Goal: Book appointment/travel/reservation

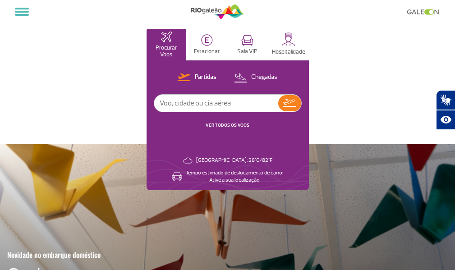
click at [20, 12] on span at bounding box center [22, 12] width 14 height 2
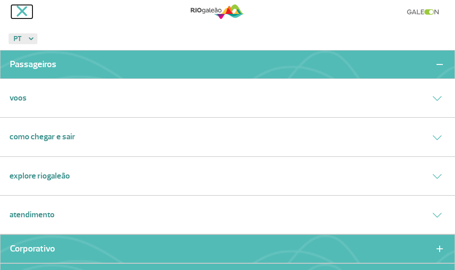
click at [23, 11] on span at bounding box center [21, 10] width 11 height 11
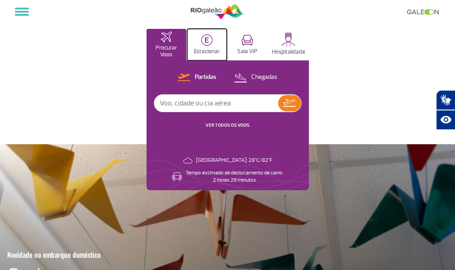
click at [206, 46] on button "Estacionar" at bounding box center [207, 45] width 40 height 32
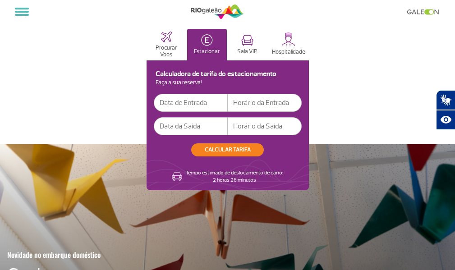
click at [196, 101] on input "text" at bounding box center [191, 103] width 74 height 18
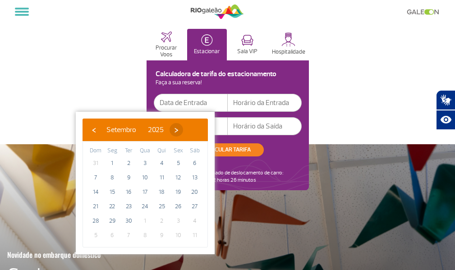
click at [183, 129] on span "›" at bounding box center [177, 130] width 14 height 14
click at [197, 179] on span "11" at bounding box center [195, 177] width 14 height 14
type input "[DATE]"
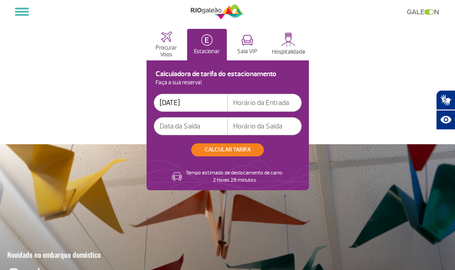
click at [271, 105] on input "text" at bounding box center [265, 103] width 74 height 18
type input "14:00"
click at [173, 124] on input "text" at bounding box center [191, 126] width 74 height 18
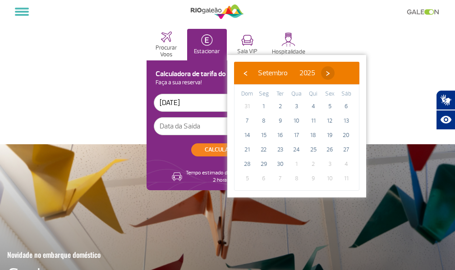
click at [335, 72] on span "›" at bounding box center [328, 73] width 14 height 14
click at [249, 166] on span "26" at bounding box center [247, 164] width 14 height 14
type input "[DATE]"
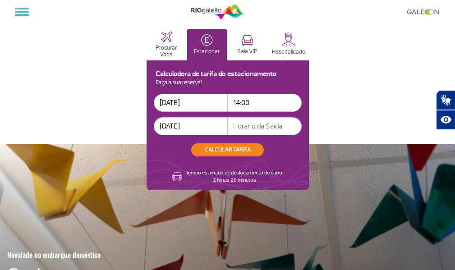
click at [250, 124] on input "text" at bounding box center [265, 126] width 74 height 18
type input "12:00"
click at [227, 148] on button "CALCULAR TARIFA" at bounding box center [227, 149] width 73 height 13
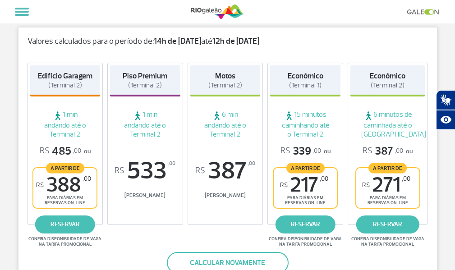
scroll to position [135, 0]
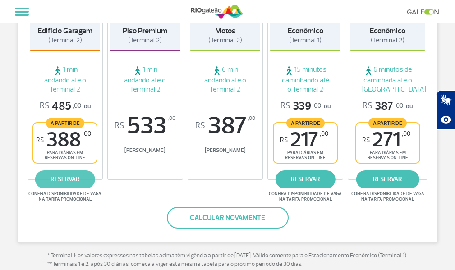
click at [69, 178] on link "reservar" at bounding box center [65, 179] width 60 height 18
